Goal: Transaction & Acquisition: Subscribe to service/newsletter

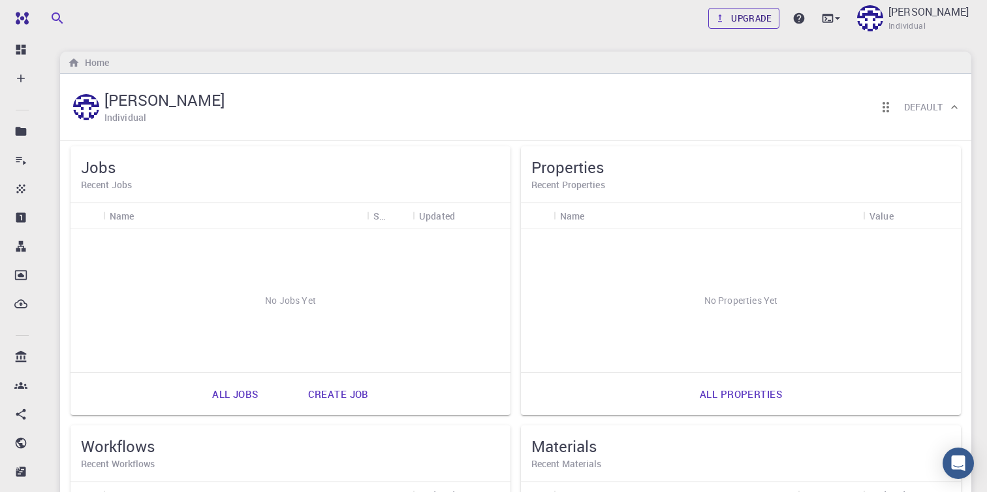
click at [775, 16] on link "Upgrade" at bounding box center [744, 18] width 71 height 21
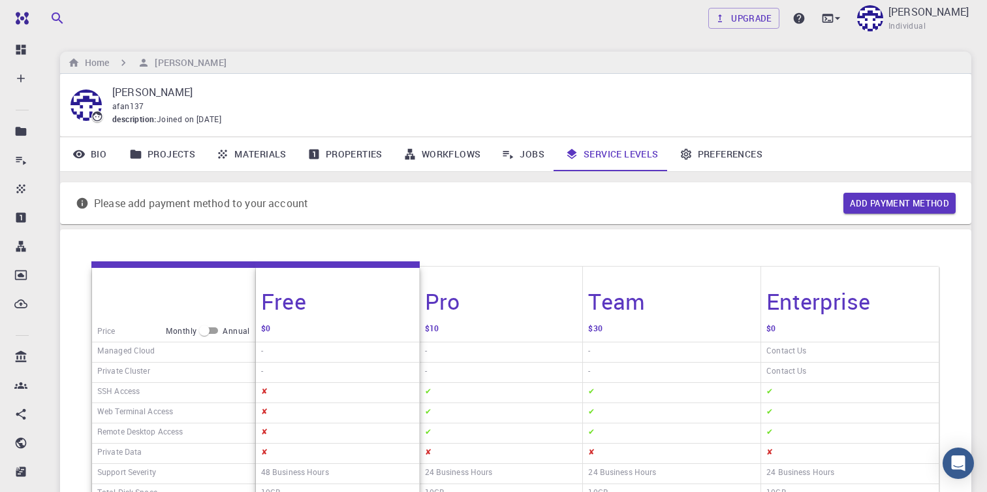
scroll to position [76, 0]
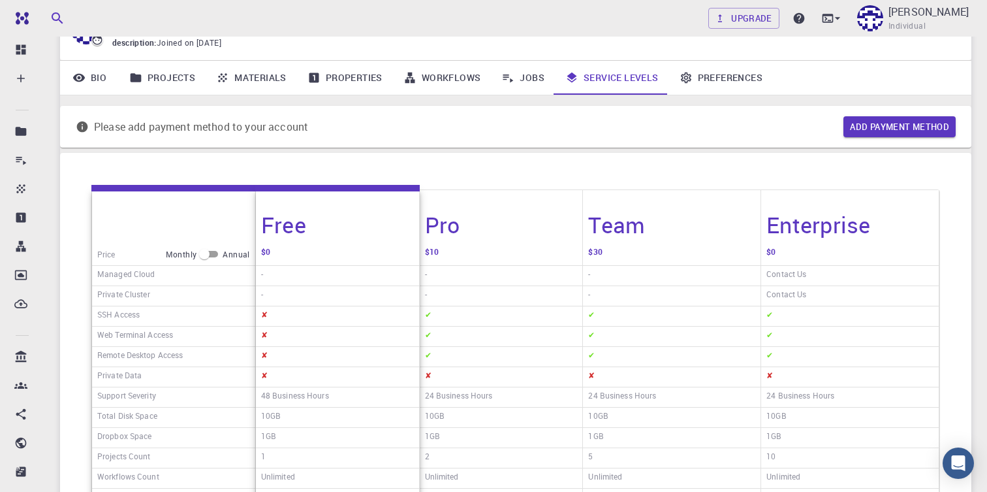
click at [542, 226] on div "Pro" at bounding box center [501, 217] width 163 height 54
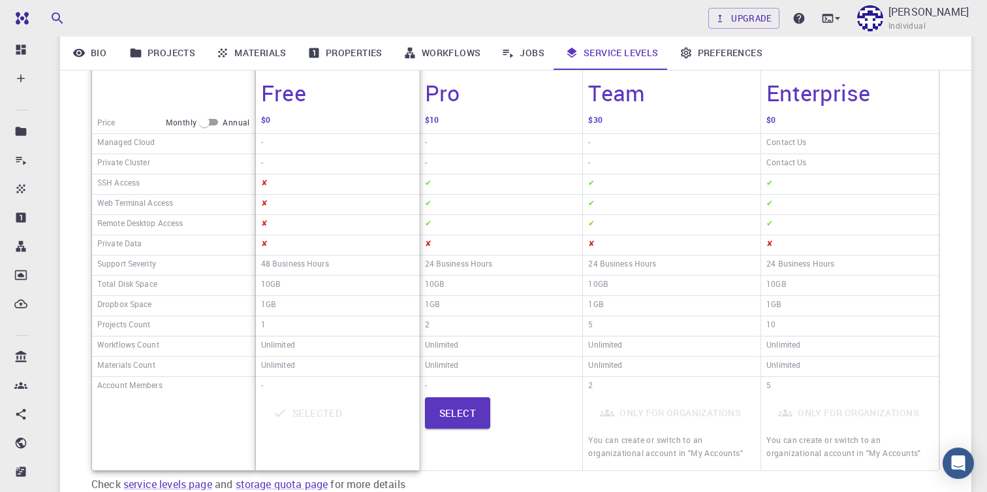
scroll to position [212, 0]
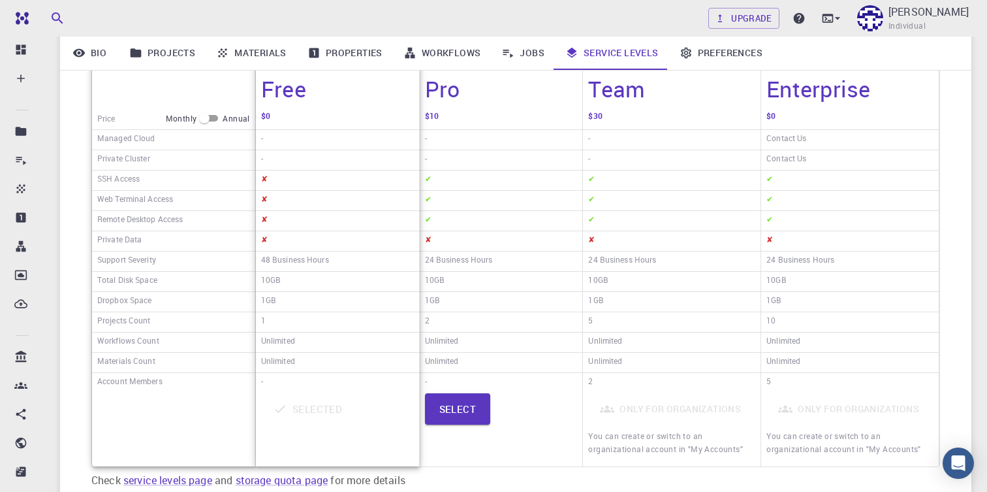
drag, startPoint x: 467, startPoint y: 407, endPoint x: 505, endPoint y: 318, distance: 96.8
click at [505, 318] on div "Pro $10 - - ✔ ✔ ✔ ✘ 24 Business Hours 10GB 1GB 2 Unlimited Unlimited - Select" at bounding box center [502, 260] width 164 height 412
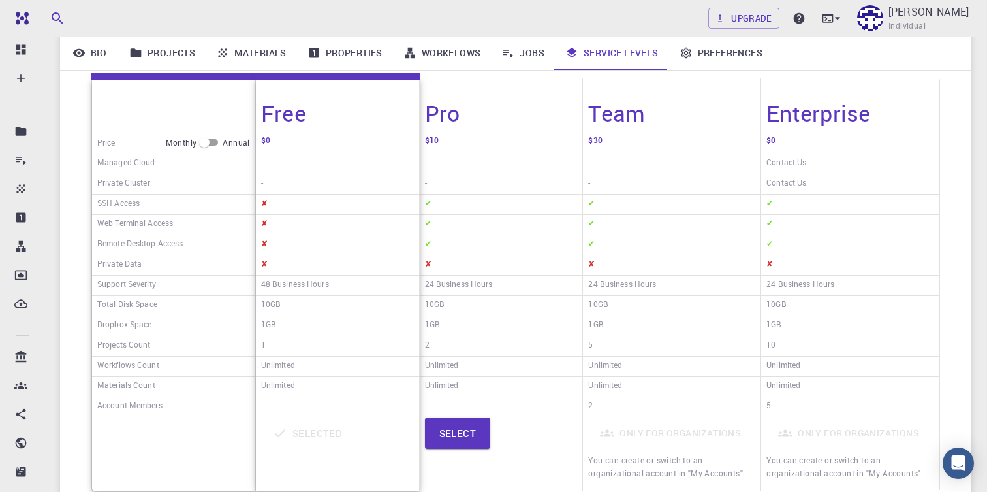
scroll to position [180, 0]
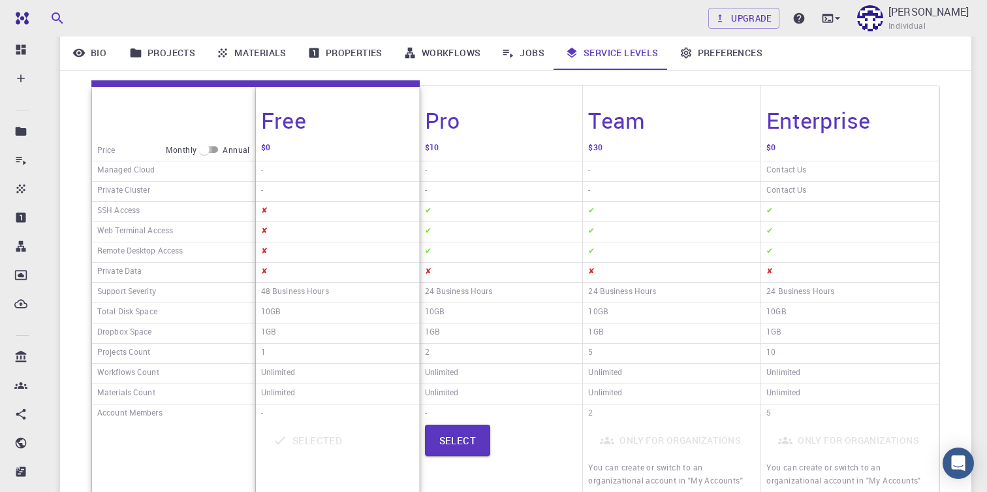
click at [219, 157] on input "checkbox" at bounding box center [204, 150] width 47 height 16
checkbox input "true"
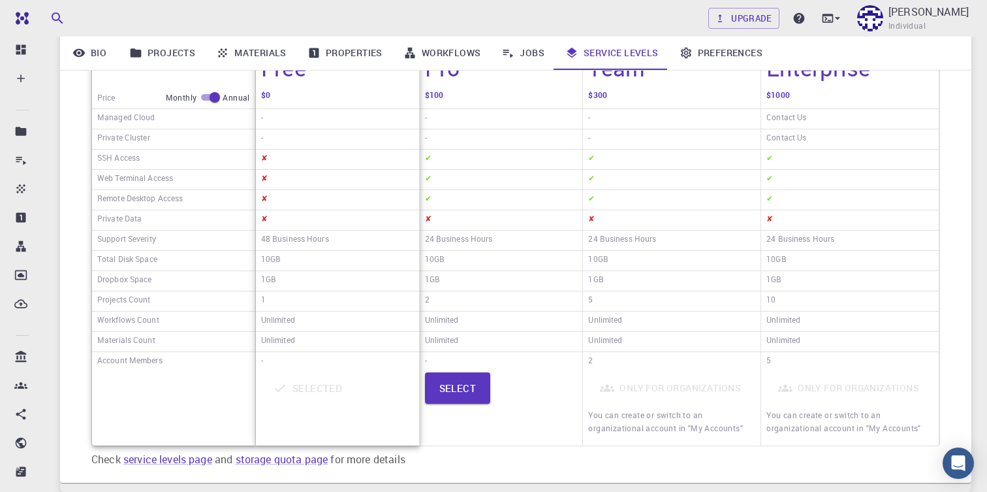
scroll to position [227, 0]
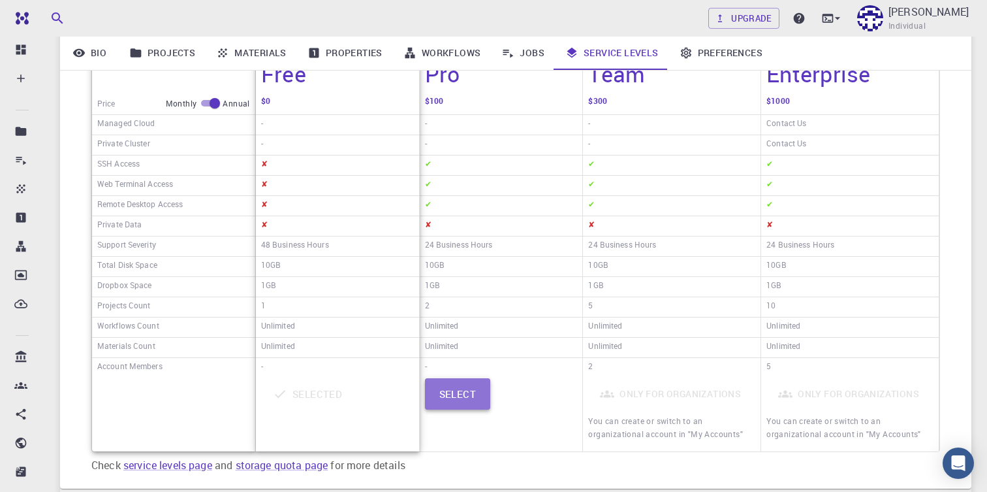
click at [485, 404] on button "Select" at bounding box center [458, 393] width 66 height 31
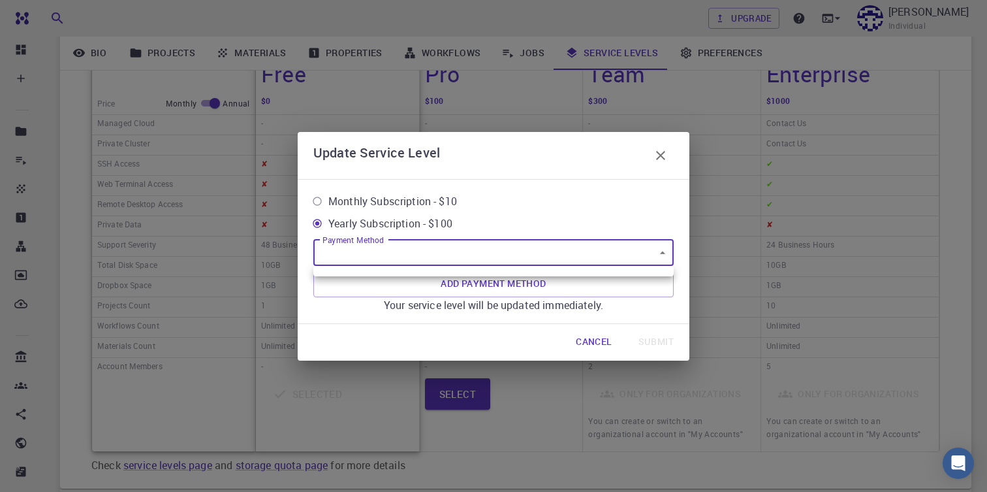
click at [455, 251] on body "Free Dashboard Create New Job New Material Create Material Upload File Import f…" at bounding box center [493, 186] width 987 height 827
click at [455, 251] on div at bounding box center [493, 246] width 987 height 492
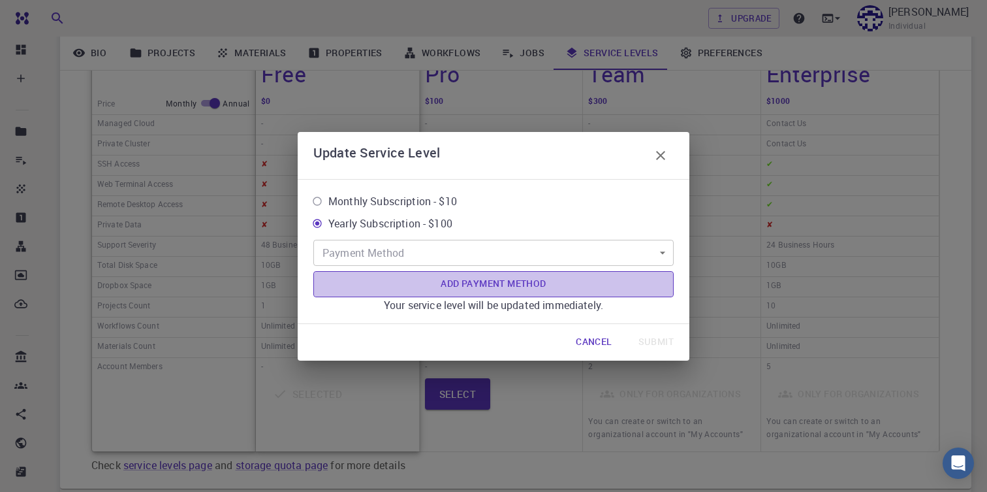
click at [457, 279] on button "Add Payment Method" at bounding box center [493, 284] width 361 height 26
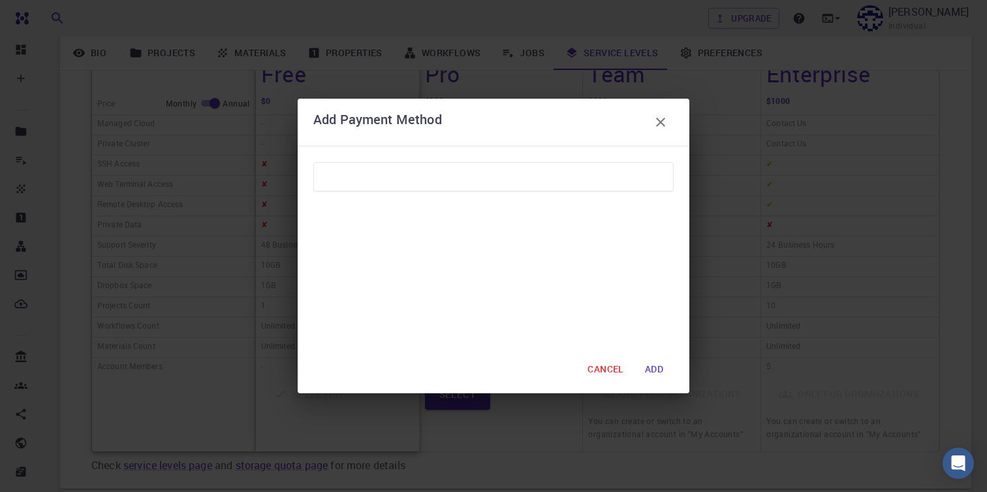
click at [667, 116] on icon "button" at bounding box center [661, 122] width 16 height 16
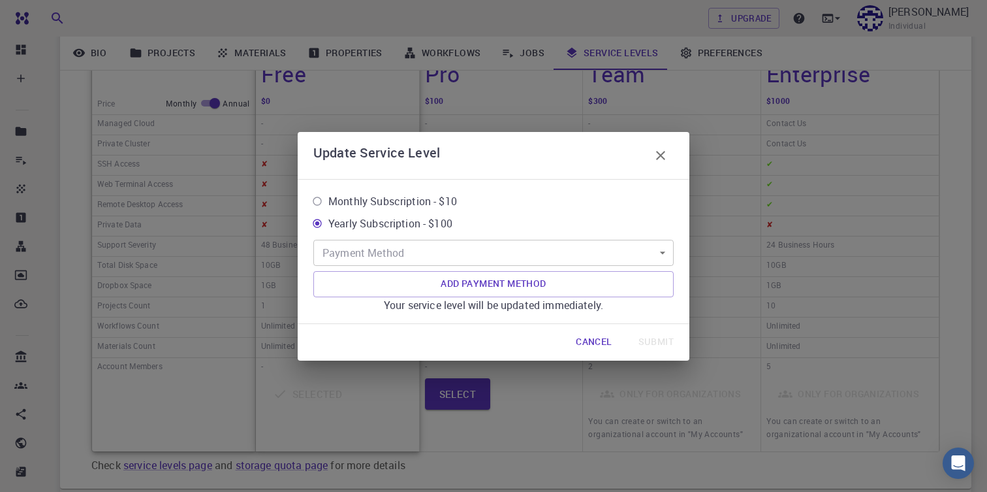
click at [669, 144] on button "button" at bounding box center [661, 155] width 26 height 26
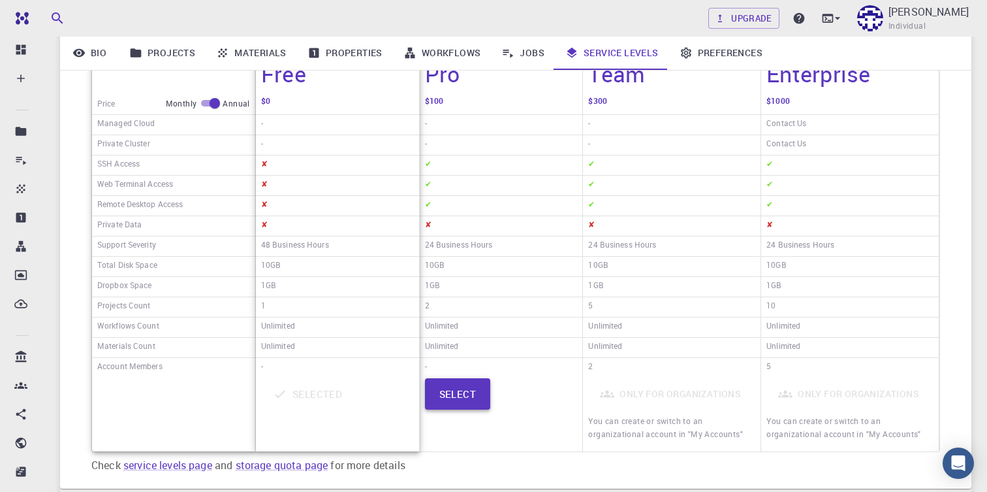
click at [480, 384] on button "Select" at bounding box center [458, 393] width 66 height 31
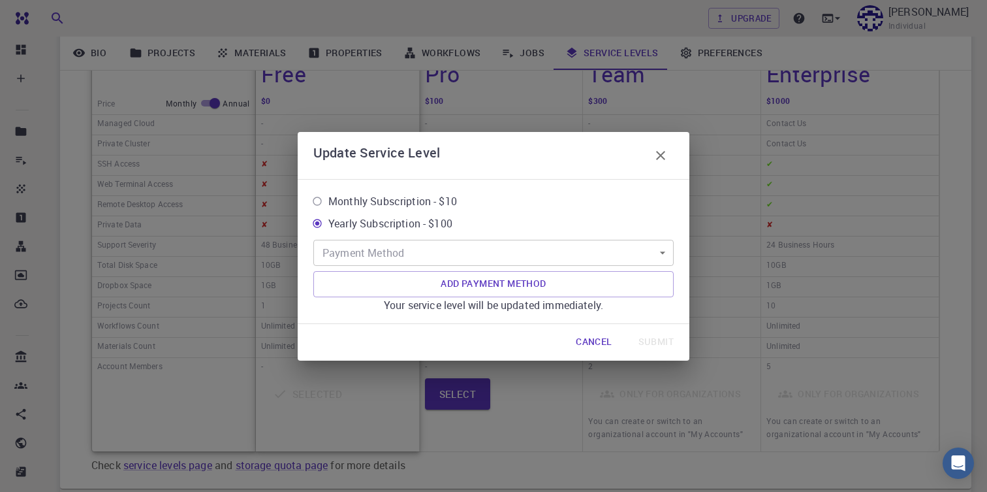
click at [688, 74] on div "Update Service Level Monthly Subscription - $10 Yearly Subscription - $100 Paym…" at bounding box center [493, 246] width 987 height 492
